Goal: Transaction & Acquisition: Purchase product/service

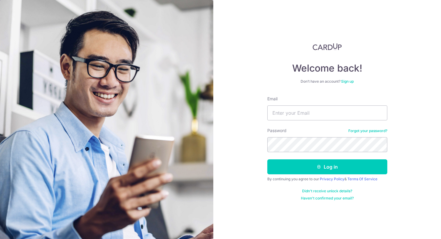
click at [318, 104] on div "Email" at bounding box center [327, 108] width 120 height 25
click at [316, 113] on input "Email" at bounding box center [327, 113] width 120 height 15
type input "elisexiass@gmail.com"
click at [312, 175] on form "Email elisexiass@gmail.com Password Forgot your password? Log in By continuing …" at bounding box center [327, 148] width 120 height 105
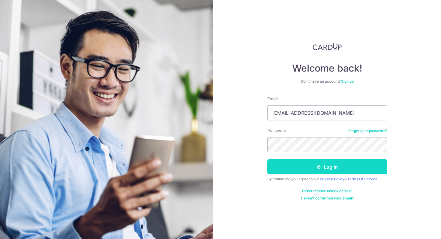
click at [314, 170] on button "Log in" at bounding box center [327, 167] width 120 height 15
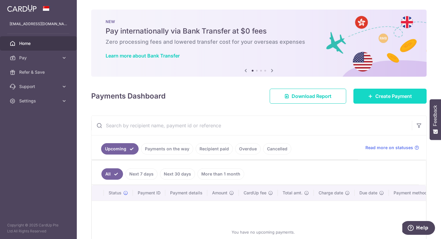
click at [400, 98] on span "Create Payment" at bounding box center [393, 96] width 37 height 7
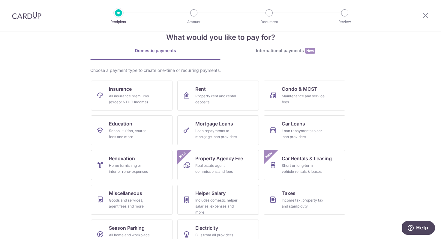
scroll to position [29, 0]
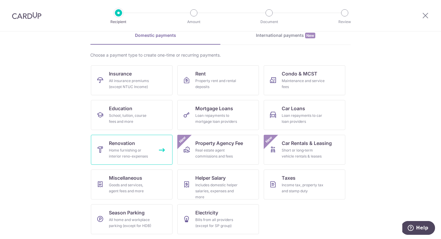
click at [133, 145] on link "Renovation Home furnishing or interior reno-expenses" at bounding box center [132, 150] width 82 height 30
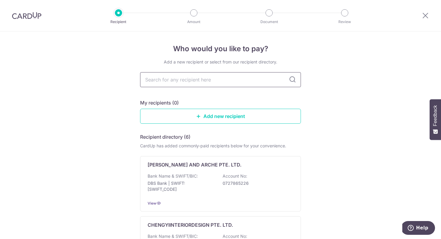
click at [188, 81] on input "text" at bounding box center [220, 79] width 161 height 15
click at [202, 80] on input "text" at bounding box center [220, 79] width 161 height 15
click at [277, 99] on div "My recipients (0)" at bounding box center [220, 102] width 161 height 7
click at [218, 83] on input "text" at bounding box center [220, 79] width 161 height 15
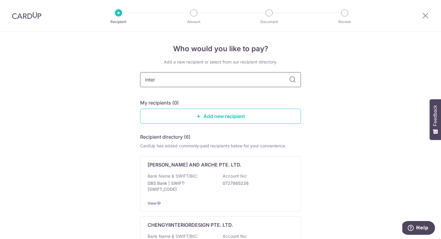
type input "internio"
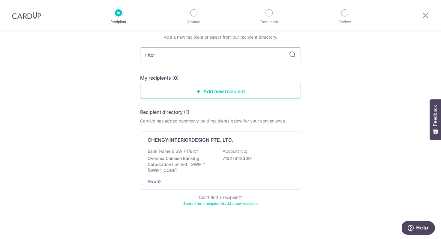
scroll to position [28, 0]
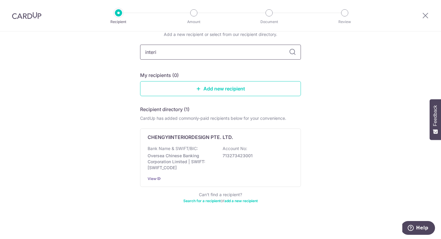
type input "interio"
click at [192, 51] on input "interio" at bounding box center [220, 52] width 161 height 15
click at [207, 93] on link "Add new recipient" at bounding box center [220, 88] width 161 height 15
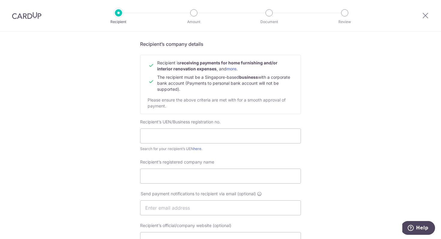
scroll to position [51, 0]
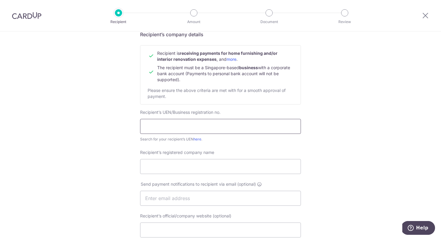
click at [211, 128] on input "text" at bounding box center [220, 126] width 161 height 15
click at [194, 137] on div "Search for your recipient’s UEN here ." at bounding box center [220, 140] width 161 height 6
click at [194, 139] on link "here" at bounding box center [198, 139] width 8 height 5
click at [211, 128] on input "text" at bounding box center [220, 126] width 161 height 15
type input "0"
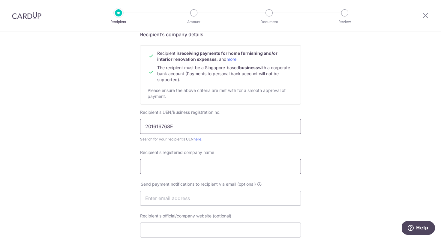
type input "201616768E"
click at [226, 164] on input "Recipient’s registered company name" at bounding box center [220, 166] width 161 height 15
type input "n"
click at [154, 166] on input "Interio design" at bounding box center [220, 166] width 161 height 15
click at [192, 168] on input "Internio design" at bounding box center [220, 166] width 161 height 15
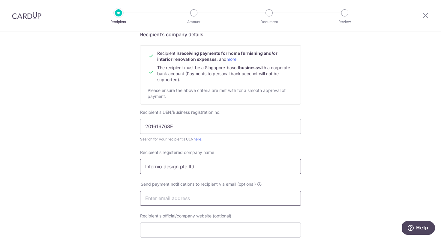
type input "Internio design pte ltd"
click at [209, 191] on input "text" at bounding box center [220, 198] width 161 height 15
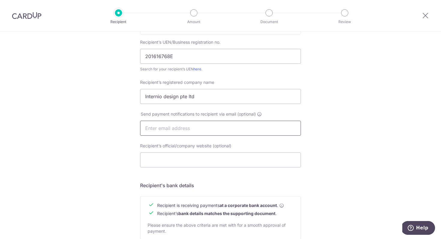
scroll to position [122, 0]
click at [215, 161] on input "Recipient’s official/company website (optional)" at bounding box center [220, 159] width 161 height 15
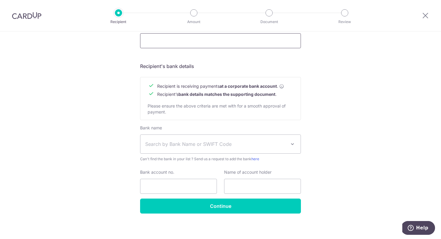
scroll to position [244, 0]
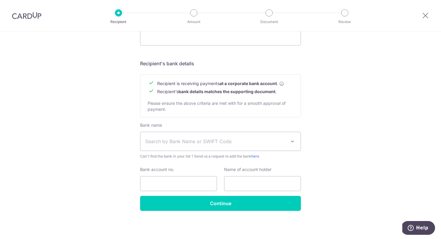
click at [220, 136] on span "Search by Bank Name or SWIFT Code" at bounding box center [220, 141] width 160 height 19
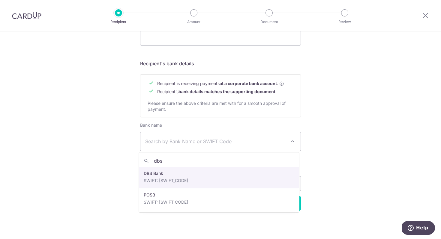
type input "dbs"
select select "6"
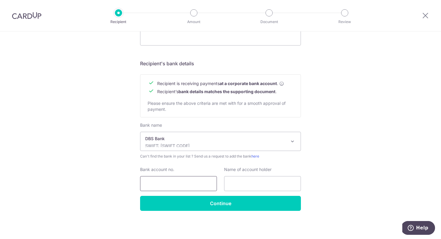
click at [173, 177] on input "Bank account no." at bounding box center [178, 183] width 77 height 15
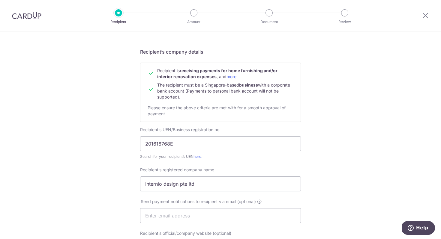
scroll to position [0, 0]
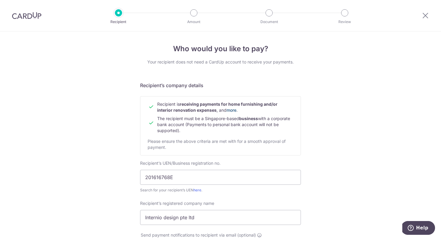
type input "072039"
click at [233, 110] on link "more" at bounding box center [232, 110] width 10 height 5
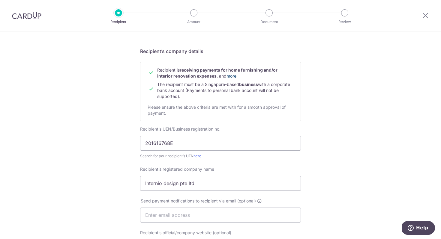
scroll to position [40, 0]
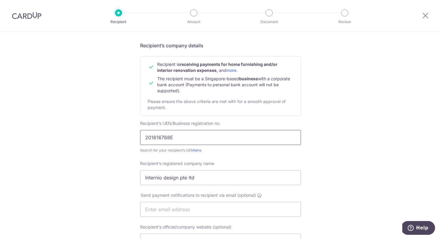
click at [181, 143] on input "201616768E" at bounding box center [220, 137] width 161 height 15
click at [200, 149] on link "here" at bounding box center [198, 150] width 8 height 5
click at [182, 141] on input "201616768E" at bounding box center [220, 137] width 161 height 15
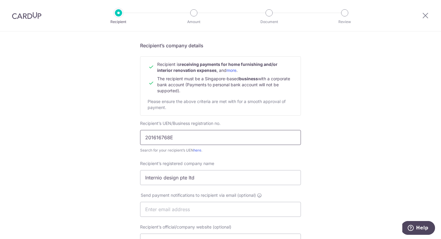
paste input "2"
type input "201626768E"
click at [182, 180] on input "Internio design pte ltd" at bounding box center [220, 177] width 161 height 15
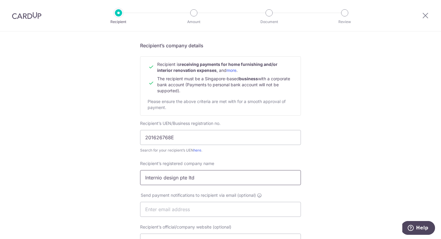
paste input "NTERNIO DESIGN PTE. LTD."
type input "INTERNIO DESIGN PTE. LTD."
click at [333, 170] on div "Who would you like to pay? Your recipient does not need a CardUp account to rec…" at bounding box center [220, 217] width 441 height 451
click at [218, 210] on input "text" at bounding box center [220, 209] width 161 height 15
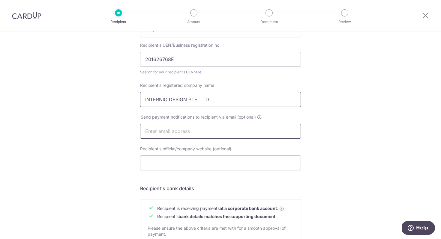
scroll to position [244, 0]
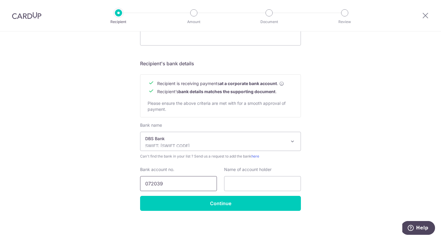
click at [193, 184] on input "072039" at bounding box center [178, 183] width 77 height 15
paste input "-039662-6"
click at [155, 183] on input "072-039662-6" at bounding box center [178, 183] width 77 height 15
type input "0720396626"
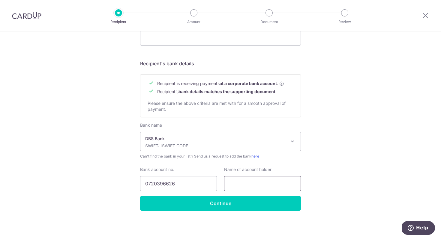
click at [246, 183] on input "text" at bounding box center [262, 183] width 77 height 15
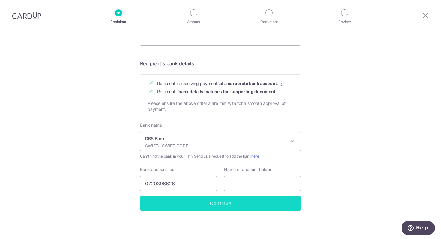
click at [230, 207] on input "Continue" at bounding box center [220, 203] width 161 height 15
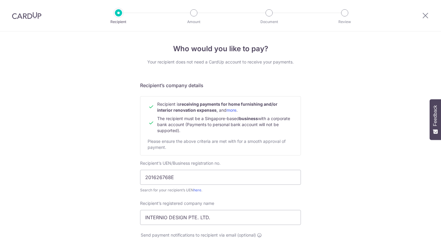
scroll to position [258, 0]
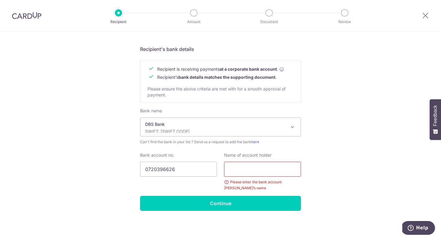
click at [245, 171] on input "text" at bounding box center [262, 169] width 77 height 15
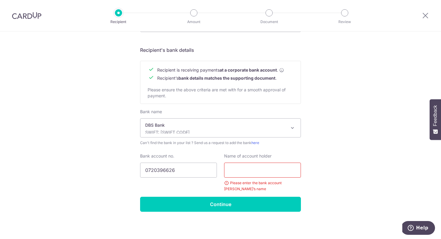
scroll to position [257, 0]
click at [179, 180] on div "Bank account no. 0720396626" at bounding box center [179, 172] width 84 height 39
click at [181, 173] on input "0720396626" at bounding box center [178, 170] width 77 height 15
click at [258, 158] on label "Name of account holder" at bounding box center [247, 156] width 47 height 6
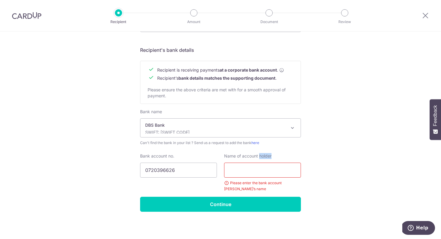
click at [258, 158] on label "Name of account holder" at bounding box center [247, 156] width 47 height 6
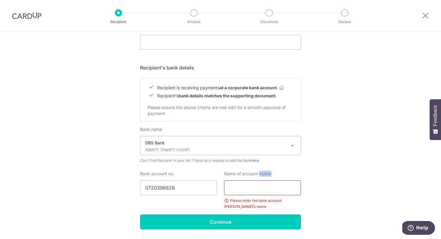
scroll to position [0, 0]
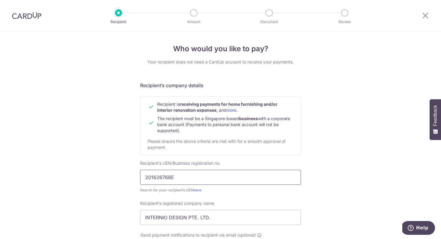
click at [185, 178] on input "201626768E" at bounding box center [220, 177] width 161 height 15
click at [161, 215] on input "INTERNIO DESIGN PTE. LTD." at bounding box center [220, 217] width 161 height 15
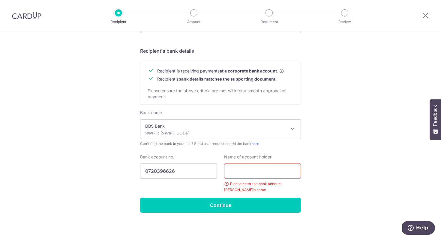
scroll to position [258, 0]
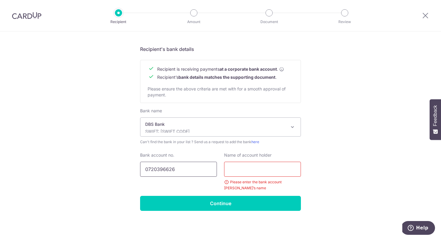
click at [178, 173] on input "0720396626" at bounding box center [178, 169] width 77 height 15
click at [240, 170] on input "text" at bounding box center [262, 169] width 77 height 15
paste input "米其林指南必比登推介"
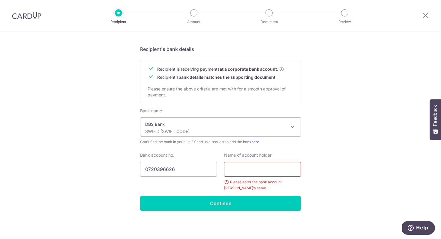
type input "米其林指南必比登推介"
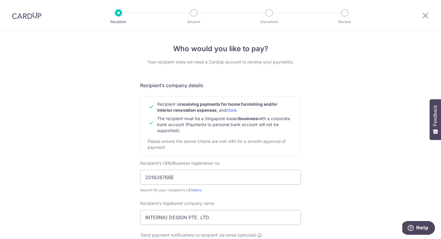
scroll to position [42, 0]
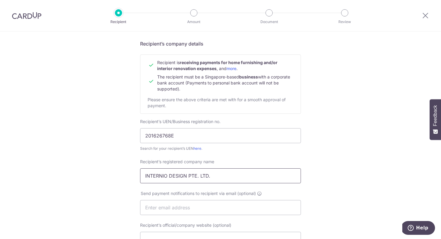
click at [227, 180] on input "INTERNIO DESIGN PTE. LTD." at bounding box center [220, 176] width 161 height 15
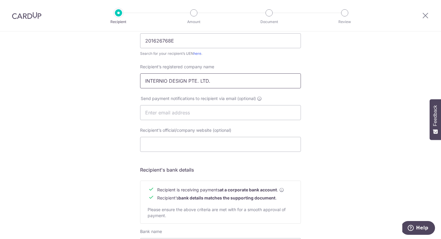
scroll to position [258, 0]
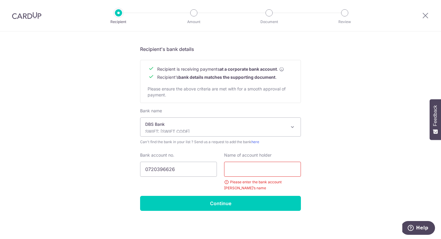
click at [251, 175] on input "text" at bounding box center [262, 169] width 77 height 15
paste input "INTERNIO DESIGN PTE. LTD."
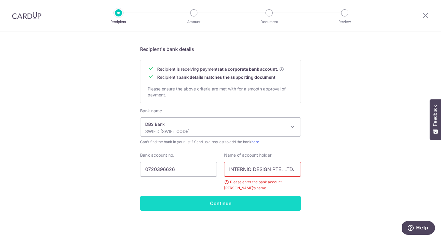
type input "INTERNIO DESIGN PTE. LTD."
click at [230, 204] on input "Continue" at bounding box center [220, 203] width 161 height 15
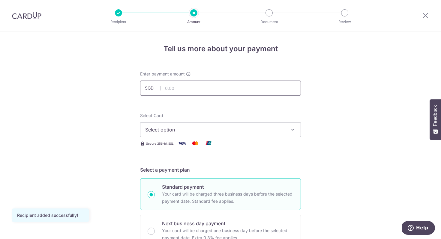
click at [212, 89] on input "text" at bounding box center [220, 88] width 161 height 15
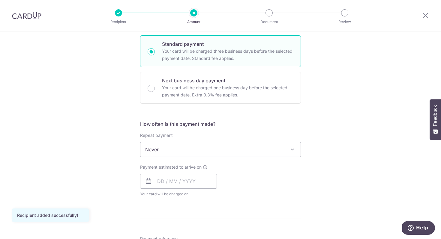
scroll to position [189, 0]
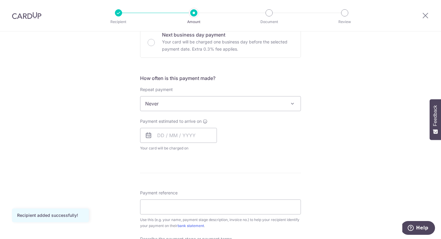
click at [255, 104] on span "Never" at bounding box center [220, 104] width 160 height 14
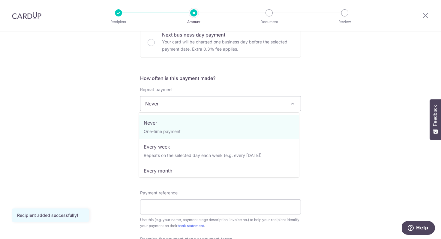
click at [255, 104] on span "Never" at bounding box center [220, 104] width 160 height 14
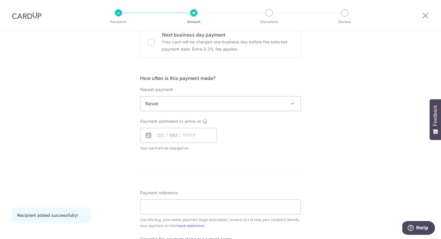
scroll to position [313, 0]
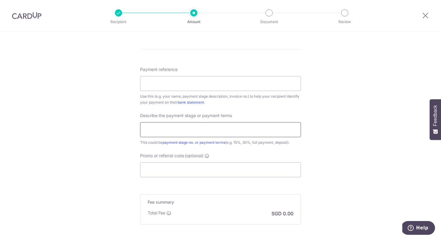
click at [233, 129] on input "text" at bounding box center [220, 129] width 161 height 15
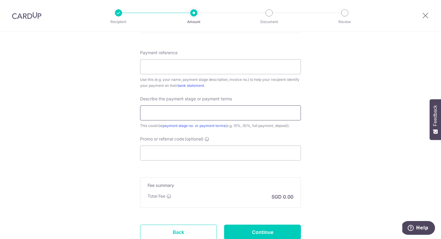
scroll to position [375, 0]
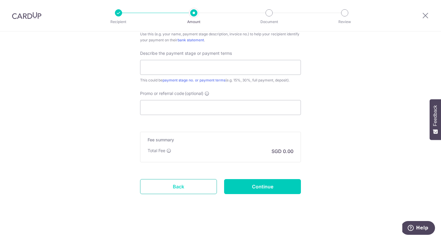
click at [179, 189] on link "Back" at bounding box center [178, 186] width 77 height 15
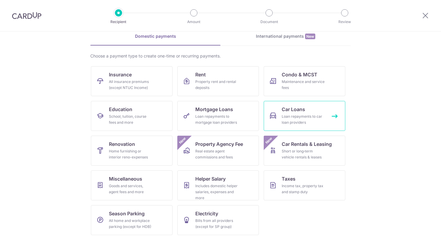
scroll to position [29, 0]
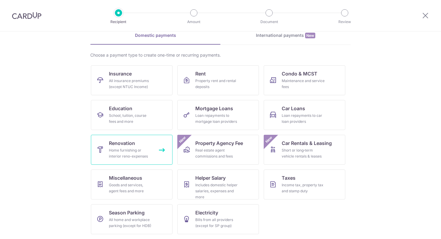
click at [145, 152] on div "Home furnishing or interior reno-expenses" at bounding box center [130, 154] width 43 height 12
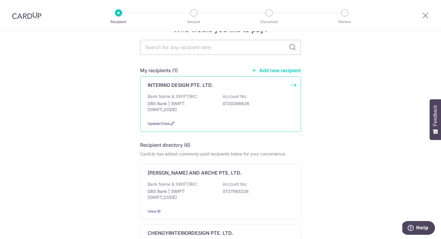
scroll to position [20, 0]
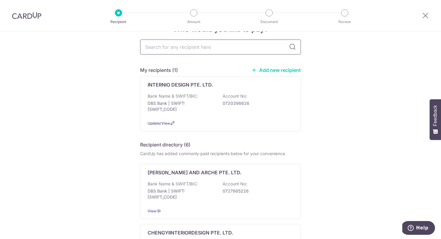
click at [209, 47] on input "text" at bounding box center [220, 47] width 161 height 15
click at [230, 47] on input "text" at bounding box center [220, 47] width 161 height 15
click at [180, 48] on input "text" at bounding box center [220, 47] width 161 height 15
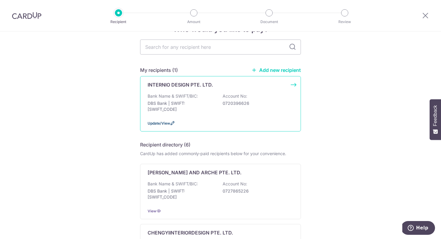
click at [170, 123] on icon at bounding box center [172, 123] width 5 height 5
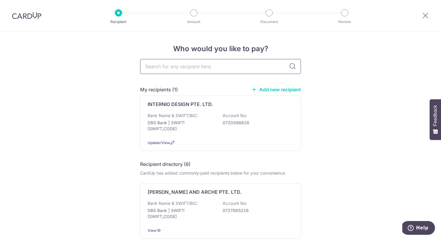
click at [184, 61] on input "text" at bounding box center [220, 66] width 161 height 15
type input "201626768E'"
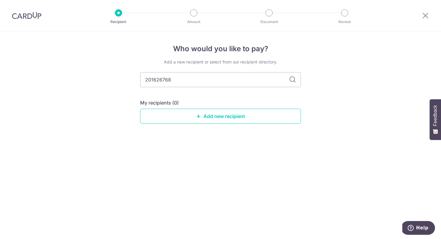
type input "201626768E"
click at [298, 80] on input "201626768E" at bounding box center [220, 79] width 161 height 15
click at [230, 86] on input "201626768E" at bounding box center [220, 79] width 161 height 15
click at [231, 86] on input "201626768E" at bounding box center [220, 79] width 161 height 15
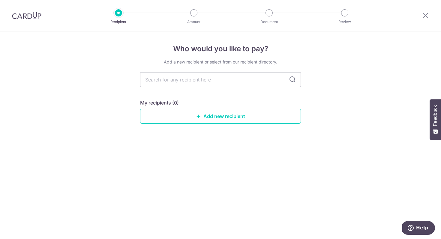
click at [371, 86] on div "Who would you like to pay? Add a new recipient or select from our recipient dir…" at bounding box center [220, 136] width 441 height 208
click at [38, 17] on img at bounding box center [26, 15] width 29 height 7
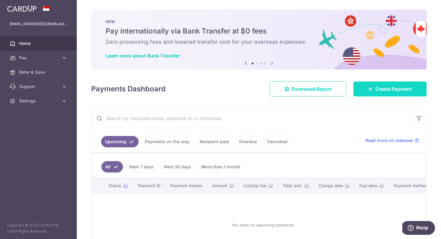
click at [388, 93] on link "Create Payment" at bounding box center [390, 89] width 73 height 15
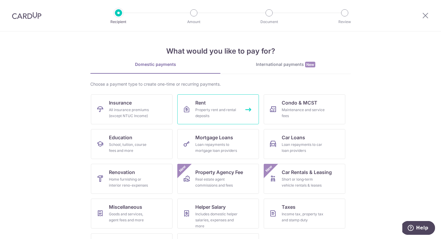
scroll to position [22, 0]
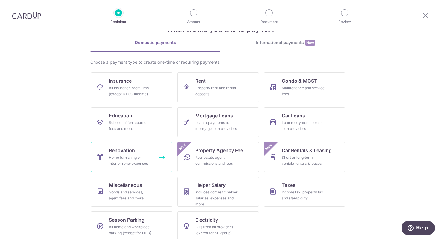
click at [115, 161] on div "Home furnishing or interior reno-expenses" at bounding box center [130, 161] width 43 height 12
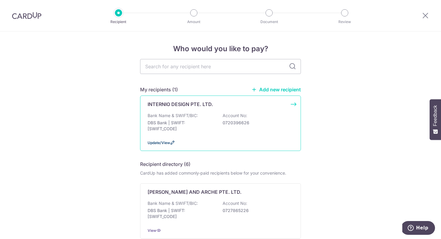
click at [160, 143] on span "Update/View" at bounding box center [159, 143] width 23 height 5
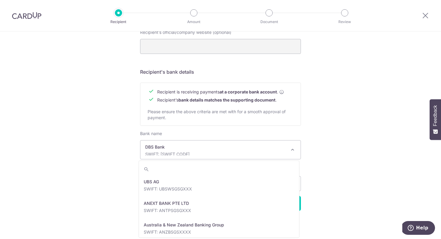
scroll to position [454, 0]
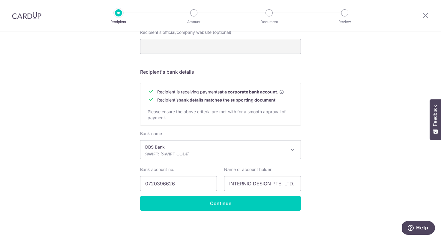
click at [246, 118] on div "Recipient is receiving payments at a corporate bank account . Recipient’s bank …" at bounding box center [220, 104] width 161 height 43
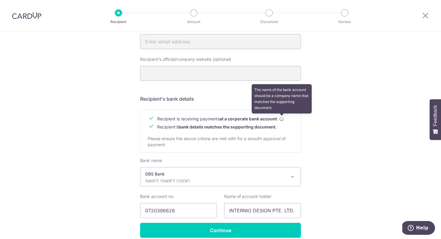
scroll to position [235, 0]
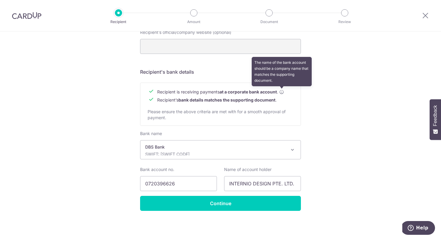
click at [282, 92] on icon at bounding box center [281, 92] width 5 height 5
click at [283, 91] on icon at bounding box center [281, 92] width 5 height 5
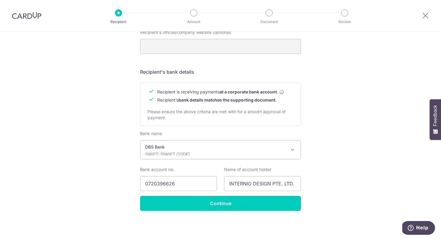
click at [202, 94] on span "Recipient is receiving payments at a corporate bank account ." at bounding box center [220, 92] width 127 height 6
click at [234, 91] on b "at a corporate bank account" at bounding box center [248, 92] width 57 height 6
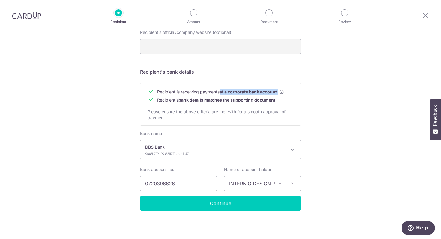
click at [234, 91] on b "at a corporate bank account" at bounding box center [248, 92] width 57 height 6
click at [219, 108] on div "Recipient is receiving payments at a corporate bank account . Recipient’s bank …" at bounding box center [220, 104] width 161 height 43
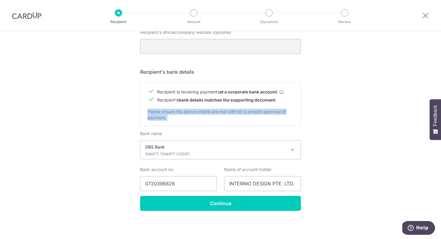
click at [219, 108] on div "Recipient is receiving payments at a corporate bank account . Recipient’s bank …" at bounding box center [220, 104] width 161 height 43
click at [261, 111] on span "Please ensure the above criteria are met with for a smooth approval of payment." at bounding box center [217, 114] width 138 height 11
click at [287, 113] on div "Recipient is receiving payments at a corporate bank account . Recipient’s bank …" at bounding box center [220, 104] width 161 height 43
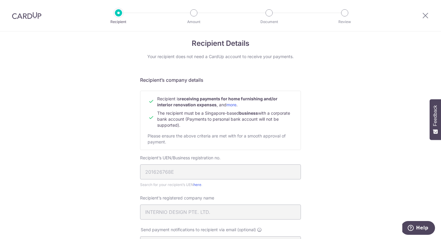
scroll to position [0, 0]
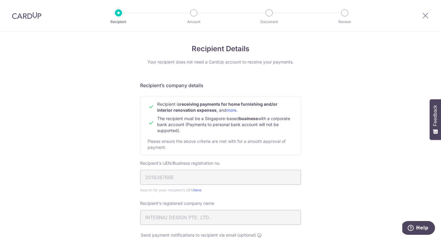
click at [173, 105] on span "Recipient is receiving payments for home furnishing and/or interior renovation …" at bounding box center [217, 107] width 120 height 11
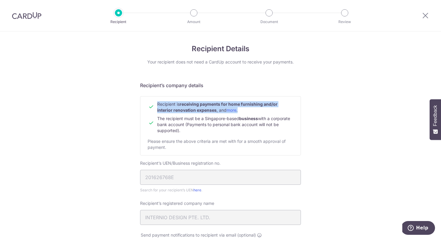
click at [173, 105] on span "Recipient is receiving payments for home furnishing and/or interior renovation …" at bounding box center [217, 107] width 120 height 11
click at [188, 108] on b "receiving payments for home furnishing and/or interior renovation expenses" at bounding box center [217, 107] width 120 height 11
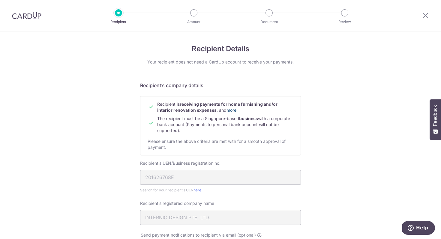
click at [232, 111] on link "more" at bounding box center [232, 110] width 10 height 5
